Goal: Information Seeking & Learning: Learn about a topic

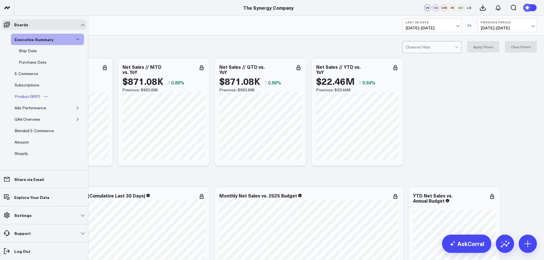
click at [24, 97] on div "Product (WIP)" at bounding box center [27, 96] width 28 height 7
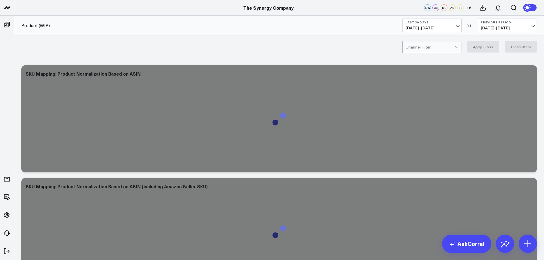
click at [430, 26] on span "[DATE] - [DATE]" at bounding box center [432, 28] width 53 height 5
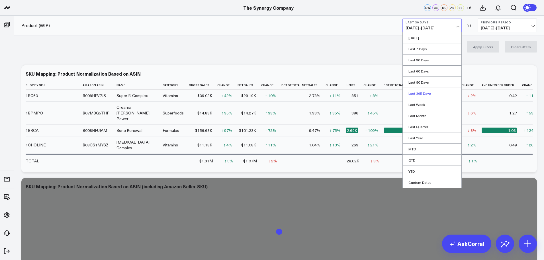
click at [418, 93] on link "Last 365 Days" at bounding box center [432, 93] width 59 height 11
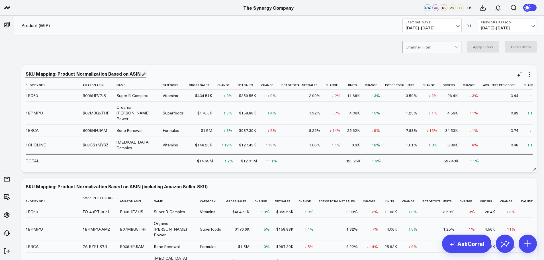
click at [140, 74] on div "SKU Mapping: Product Normalization Based on ASIN" at bounding box center [86, 73] width 120 height 6
click at [26, 74] on div "SKU Mapping: Product Normalization Based on ASIN" at bounding box center [84, 73] width 116 height 6
click at [207, 187] on div "SKU Mapping: Product Normalization Based on ASIN (including Amazon Seller SKU)" at bounding box center [279, 185] width 507 height 5
click at [205, 187] on div "SKU Mapping: Product Normalization Based on ASIN (including Amazon Seller SKU)" at bounding box center [119, 186] width 187 height 6
click at [26, 186] on div "SKU Mapping: Product Normalization Based on ASIN (including Amazon Seller SKU)" at bounding box center [117, 186] width 183 height 6
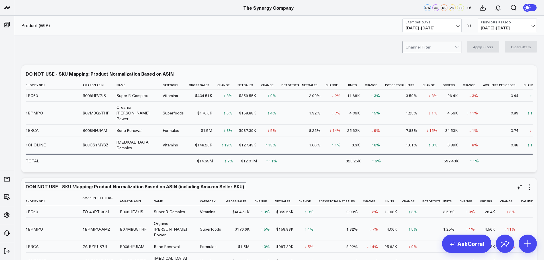
click at [279, 188] on div "DON NOT USE - SKU Mapping: Product Normalization Based on ASIN (including Amazo…" at bounding box center [279, 185] width 507 height 5
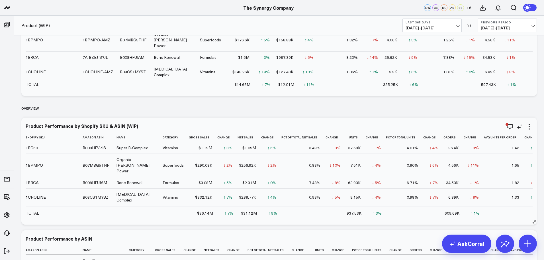
scroll to position [199, 0]
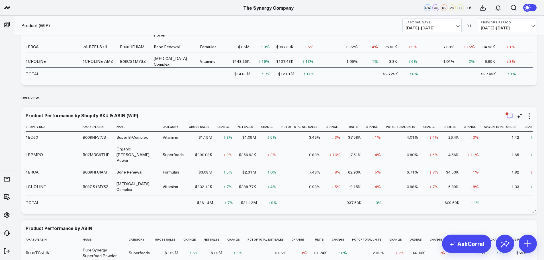
click at [510, 115] on icon "button" at bounding box center [510, 116] width 7 height 7
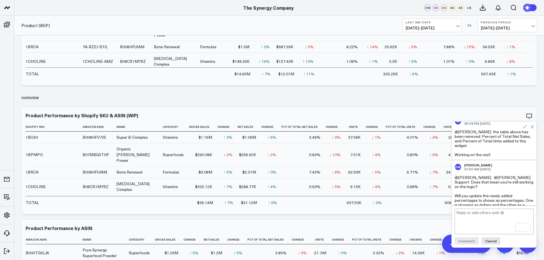
scroll to position [228, 0]
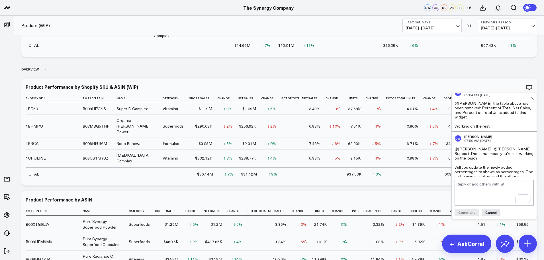
click at [448, 64] on div "Overview" at bounding box center [279, 68] width 516 height 13
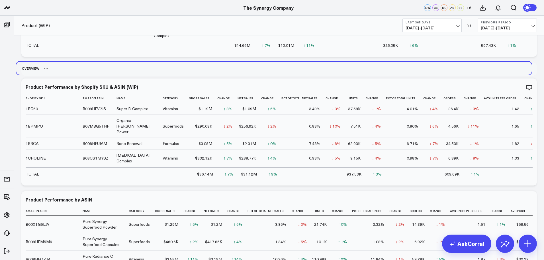
click at [442, 63] on div "Overview" at bounding box center [274, 68] width 516 height 13
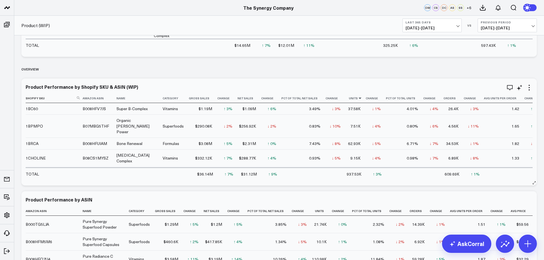
click at [358, 97] on icon at bounding box center [360, 97] width 5 height 3
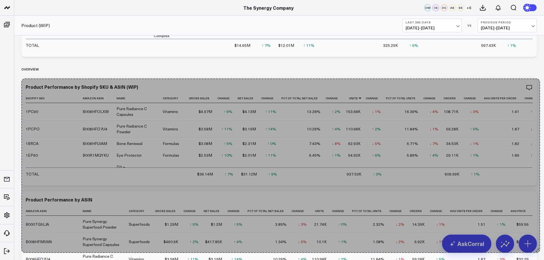
drag, startPoint x: 535, startPoint y: 183, endPoint x: 538, endPoint y: 250, distance: 67.3
click at [538, 250] on div "Modify via AI Copy link to widget Ask support Remove Create linked copy Executi…" at bounding box center [279, 236] width 521 height 804
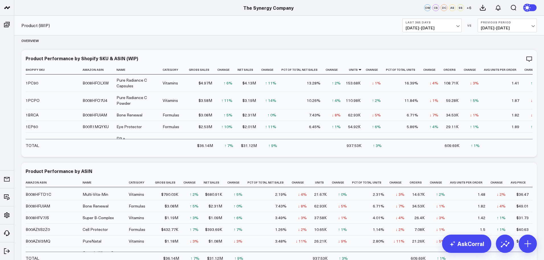
scroll to position [313, 0]
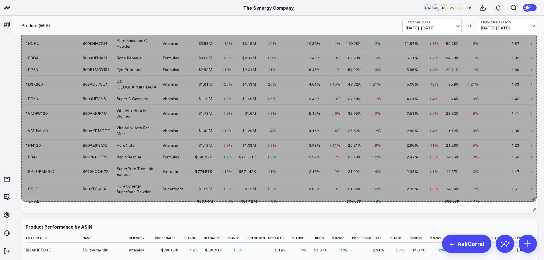
drag, startPoint x: 535, startPoint y: 98, endPoint x: 535, endPoint y: 199, distance: 101.7
click at [535, 199] on div "Product Performance by Shopify SKU & ASIN (WIP) Shopify Sku Amazon Asin Name Ca…" at bounding box center [279, 102] width 516 height 219
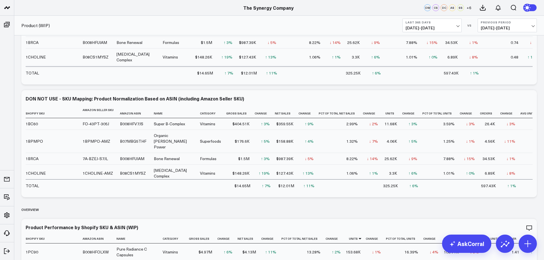
scroll to position [0, 0]
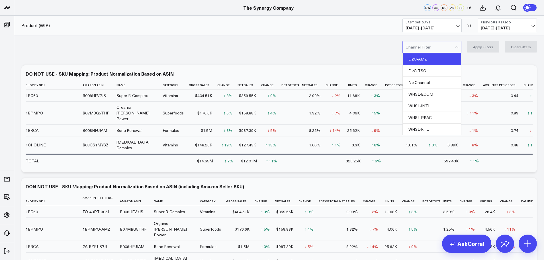
click at [427, 69] on div "D2C-TSC" at bounding box center [432, 71] width 58 height 12
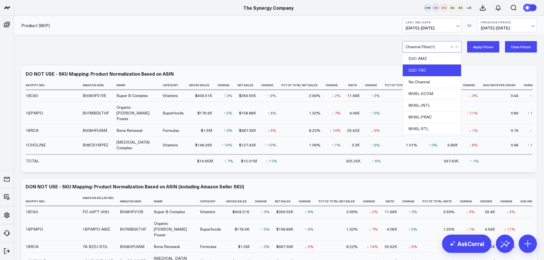
click at [481, 42] on button "Apply Filters" at bounding box center [483, 46] width 32 height 11
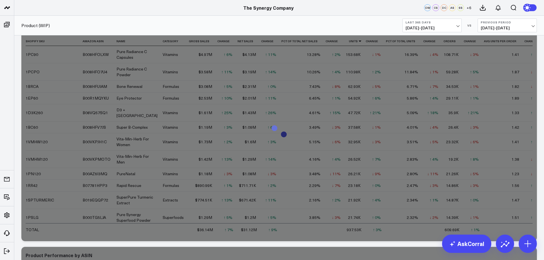
scroll to position [256, 0]
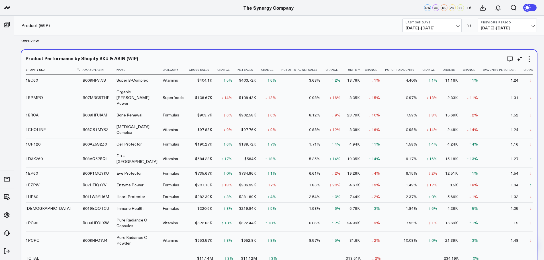
click at [346, 71] on th "Units" at bounding box center [355, 69] width 19 height 9
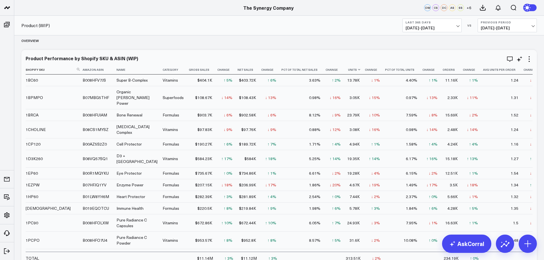
click at [346, 70] on th "Units" at bounding box center [355, 69] width 19 height 9
click at [357, 70] on icon at bounding box center [359, 69] width 5 height 3
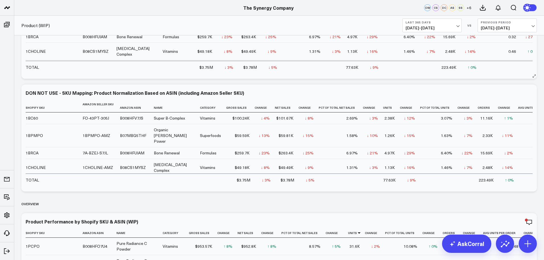
scroll to position [0, 0]
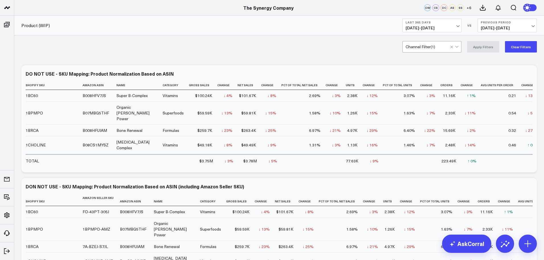
click at [426, 44] on div "Channel Filter ( 1 )" at bounding box center [432, 46] width 59 height 11
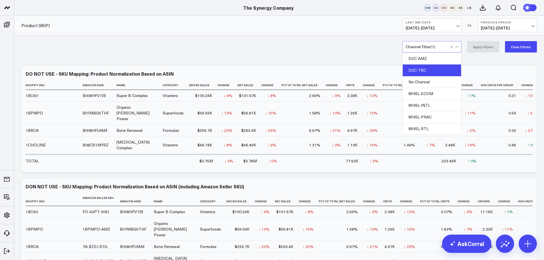
click at [426, 44] on div "Channel Filter ( 1 )" at bounding box center [432, 46] width 59 height 11
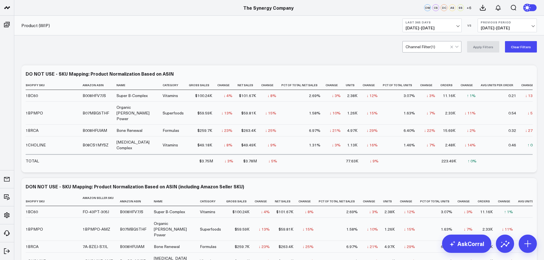
click at [306, 52] on div "option D2C-TSC, selected. Channel Filter ( 1 ) Apply Filters Clear Filters" at bounding box center [279, 46] width 530 height 23
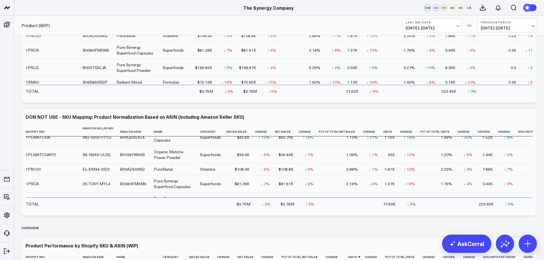
scroll to position [13, 0]
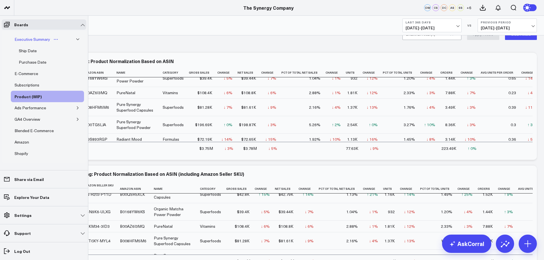
click at [29, 39] on div "Executive Summary" at bounding box center [32, 39] width 38 height 7
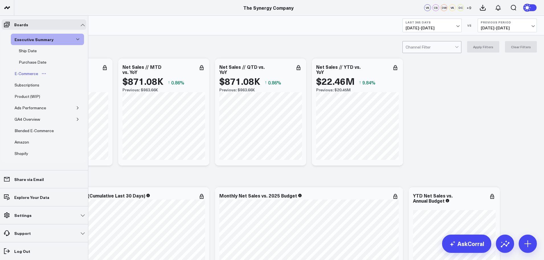
click at [27, 72] on div "E-Commerce" at bounding box center [26, 73] width 26 height 7
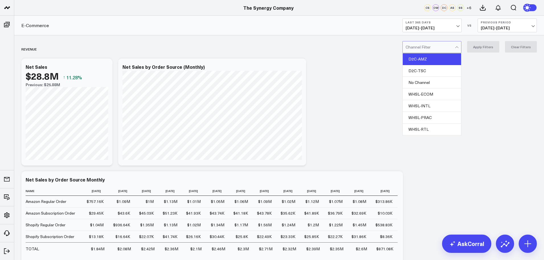
click at [431, 60] on div "D2C-AMZ" at bounding box center [432, 59] width 58 height 12
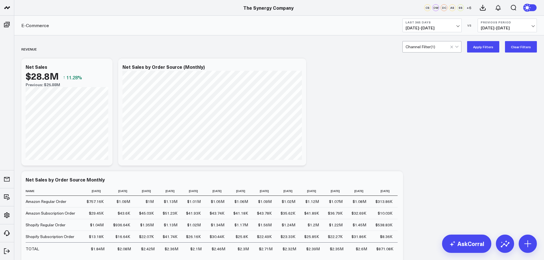
click at [489, 47] on button "Apply Filters" at bounding box center [483, 46] width 32 height 11
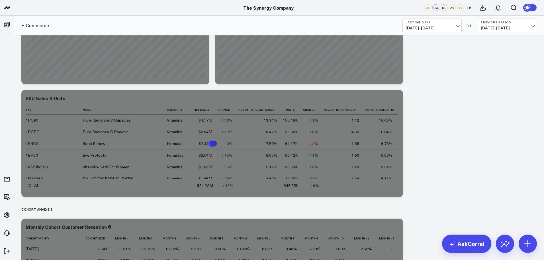
scroll to position [1282, 0]
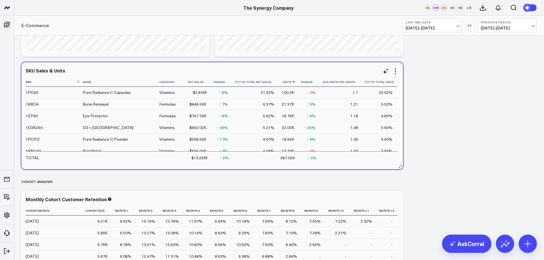
click at [291, 81] on icon at bounding box center [293, 81] width 5 height 3
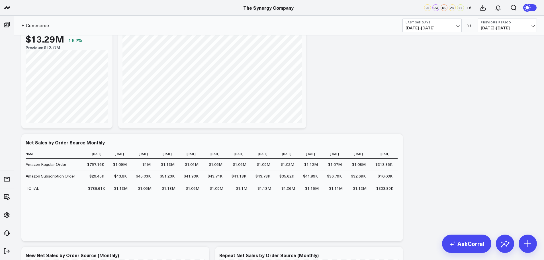
scroll to position [0, 0]
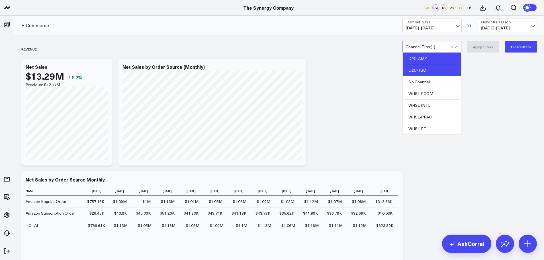
click at [426, 72] on div "D2C-TSC" at bounding box center [432, 70] width 58 height 12
click at [426, 59] on div "D2C-AMZ" at bounding box center [432, 59] width 58 height 12
click at [486, 46] on button "Apply Filters" at bounding box center [483, 46] width 32 height 11
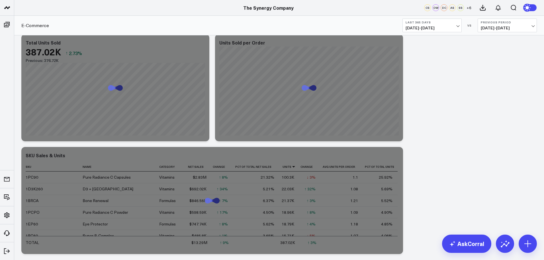
scroll to position [1282, 0]
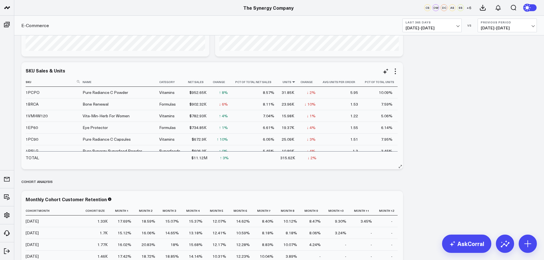
click at [291, 80] on icon at bounding box center [293, 81] width 5 height 3
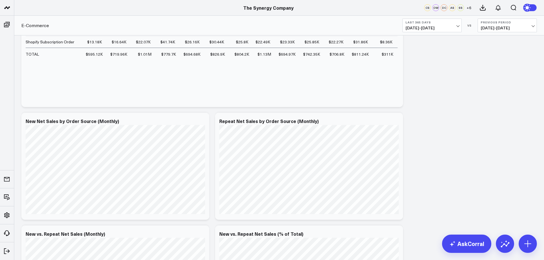
scroll to position [0, 0]
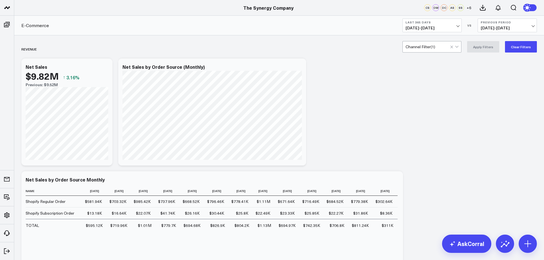
click at [434, 41] on div "Channel Filter ( 1 )" at bounding box center [432, 46] width 59 height 11
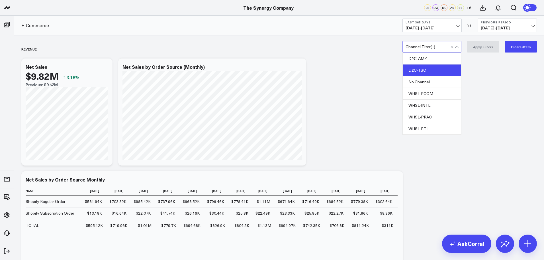
click at [424, 70] on div "D2C-TSC" at bounding box center [432, 70] width 58 height 12
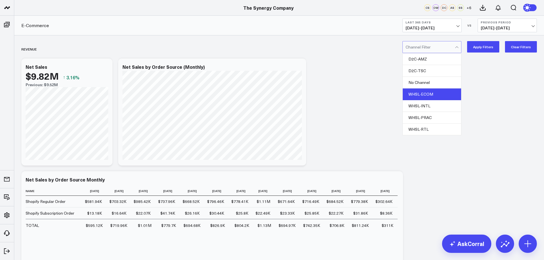
click at [427, 94] on div "WHSL-ECOM" at bounding box center [432, 94] width 58 height 12
click at [426, 103] on div "WHSL-INTL" at bounding box center [432, 105] width 58 height 12
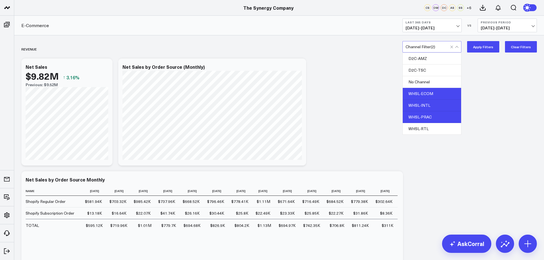
click at [426, 115] on div "WHSL-PRAC" at bounding box center [432, 117] width 58 height 12
click at [426, 125] on div "WHSL-RTL" at bounding box center [432, 128] width 58 height 11
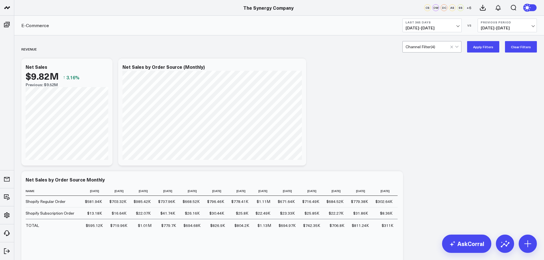
click at [484, 46] on button "Apply Filters" at bounding box center [483, 46] width 32 height 11
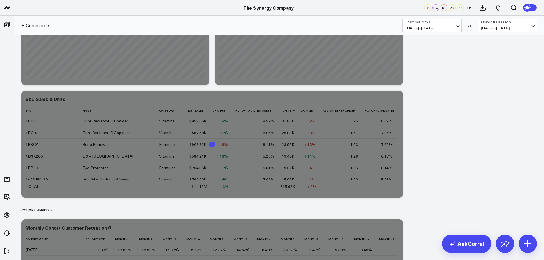
scroll to position [1282, 0]
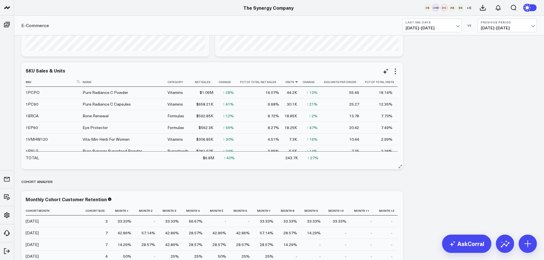
click at [294, 81] on icon at bounding box center [296, 81] width 5 height 3
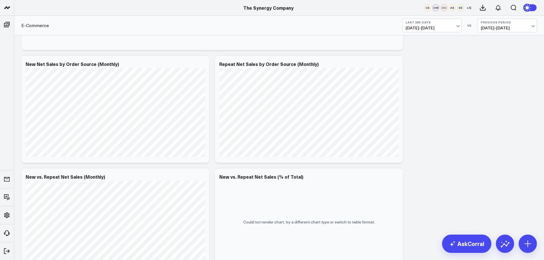
scroll to position [0, 0]
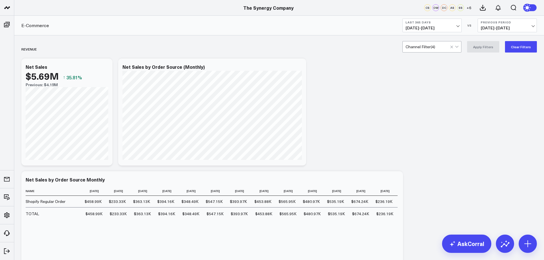
click at [443, 43] on div "Channel Filter ( 4 )" at bounding box center [432, 46] width 59 height 11
click at [520, 48] on button "Clear Filters" at bounding box center [521, 46] width 32 height 11
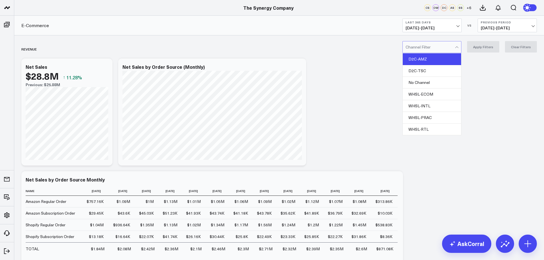
click at [431, 58] on div "D2C-AMZ" at bounding box center [432, 59] width 58 height 12
click at [479, 49] on button "Apply Filters" at bounding box center [483, 46] width 32 height 11
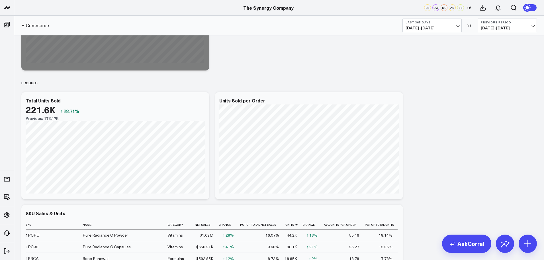
scroll to position [1253, 0]
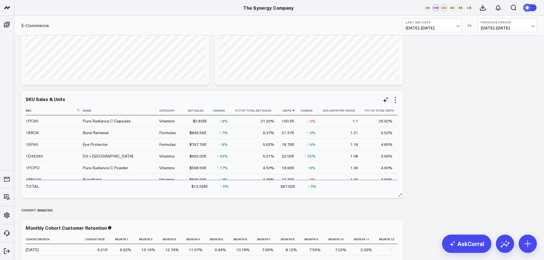
click at [291, 111] on icon at bounding box center [293, 110] width 5 height 3
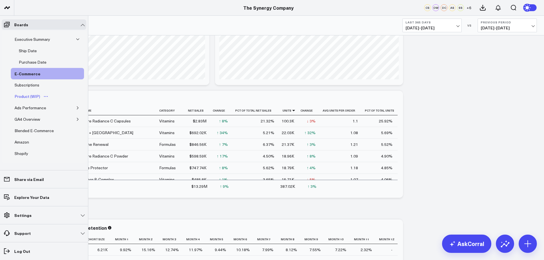
click at [26, 94] on div "Product (WIP)" at bounding box center [27, 96] width 28 height 7
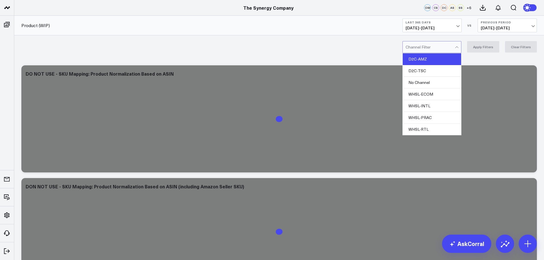
click at [429, 58] on div "D2C-AMZ" at bounding box center [432, 59] width 58 height 12
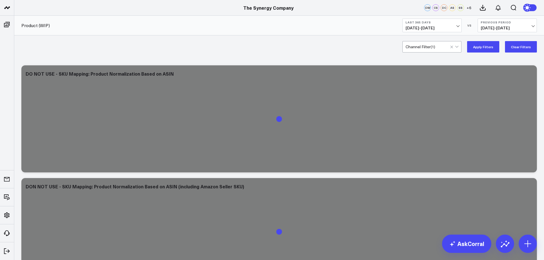
click at [485, 44] on button "Apply Filters" at bounding box center [483, 46] width 32 height 11
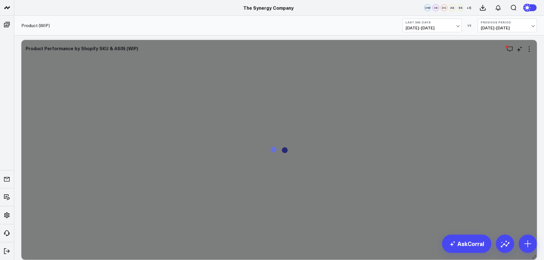
scroll to position [256, 0]
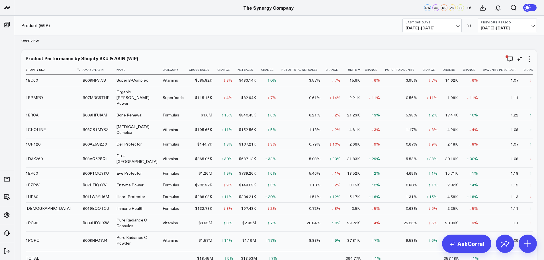
click at [357, 69] on icon at bounding box center [359, 69] width 5 height 3
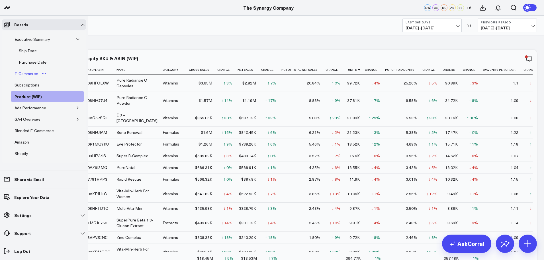
click at [30, 72] on div "E-Commerce" at bounding box center [26, 73] width 26 height 7
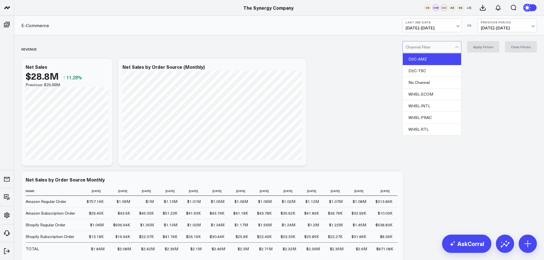
click at [432, 59] on div "D2C-AMZ" at bounding box center [432, 59] width 58 height 12
click at [484, 48] on button "Apply Filters" at bounding box center [483, 46] width 32 height 11
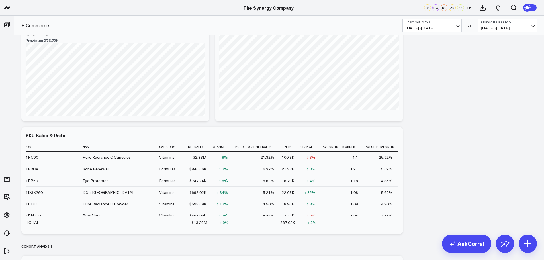
scroll to position [1275, 0]
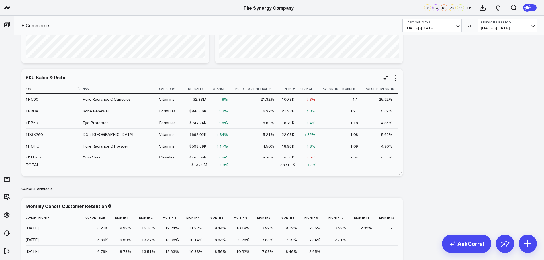
click at [291, 89] on icon at bounding box center [293, 88] width 5 height 3
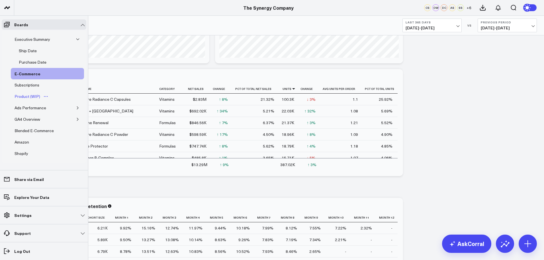
click at [29, 97] on div "Product (WIP)" at bounding box center [27, 96] width 28 height 7
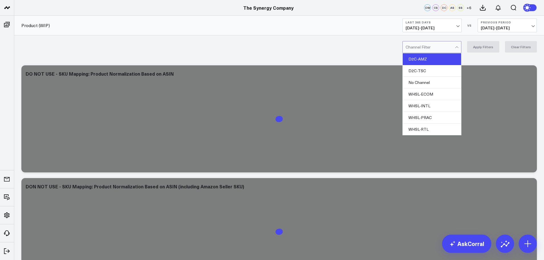
click at [429, 58] on div "D2C-AMZ" at bounding box center [432, 59] width 58 height 12
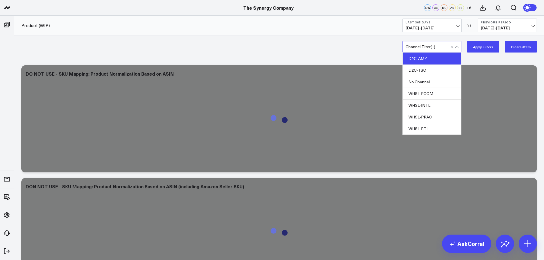
click at [478, 45] on button "Apply Filters" at bounding box center [483, 46] width 32 height 11
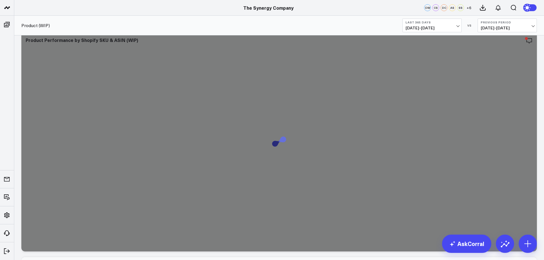
scroll to position [285, 0]
